Goal: Check status: Check status

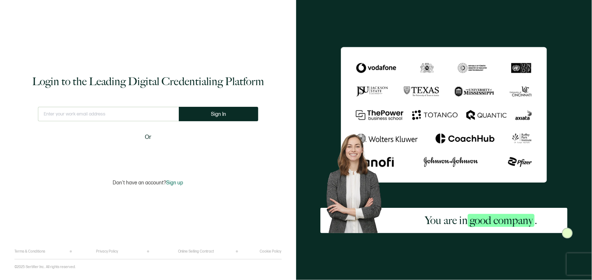
click at [143, 117] on input "text" at bounding box center [108, 114] width 141 height 14
click at [145, 113] on input "text" at bounding box center [108, 114] width 141 height 14
type input "strategy@"
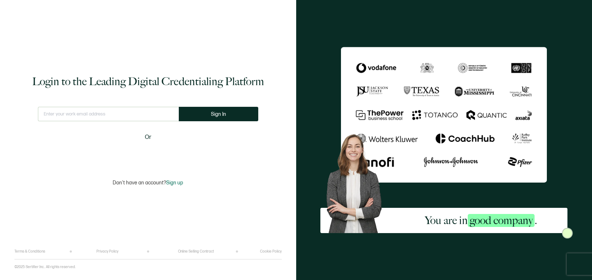
click at [124, 113] on input "text" at bounding box center [108, 114] width 141 height 14
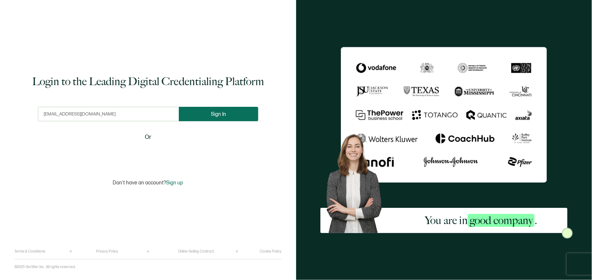
type input "[EMAIL_ADDRESS][DOMAIN_NAME]"
click at [231, 118] on button "Sign In" at bounding box center [218, 114] width 79 height 14
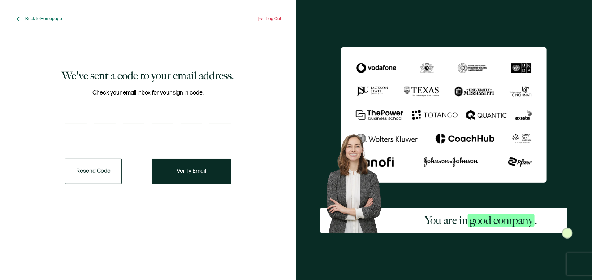
click at [67, 111] on input "number" at bounding box center [76, 117] width 22 height 14
paste input "3"
type input "3"
type input "1"
type input "6"
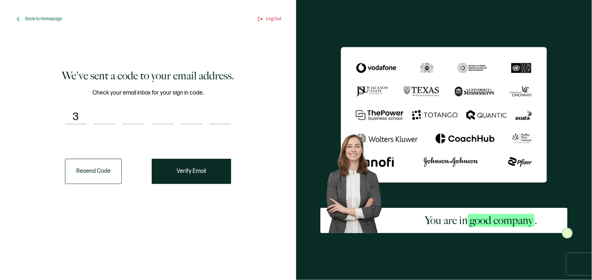
type input "7"
type input "6"
type input "2"
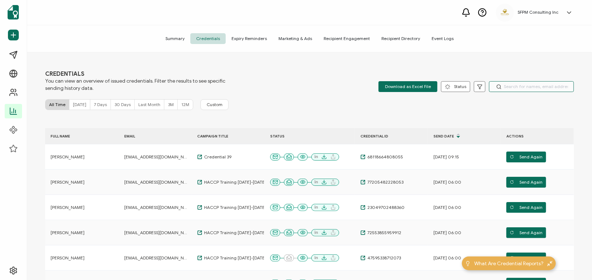
click at [511, 88] on input "text" at bounding box center [531, 86] width 85 height 11
type input "[PERSON_NAME]"
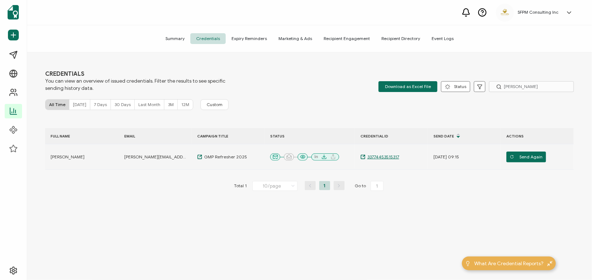
click at [371, 156] on span "33774453515317" at bounding box center [383, 157] width 34 height 6
click at [384, 156] on span "33774453515317" at bounding box center [383, 157] width 34 height 6
